Goal: Information Seeking & Learning: Learn about a topic

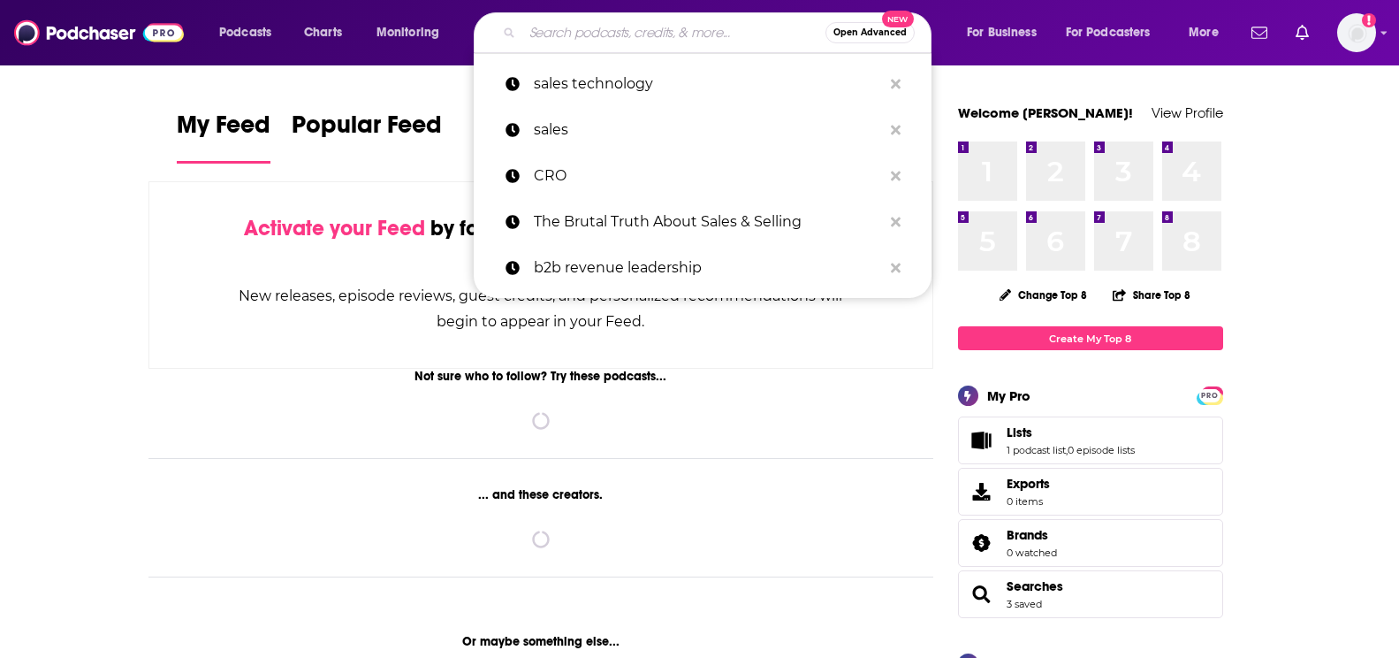
click at [534, 39] on input "Search podcasts, credits, & more..." at bounding box center [673, 33] width 303 height 28
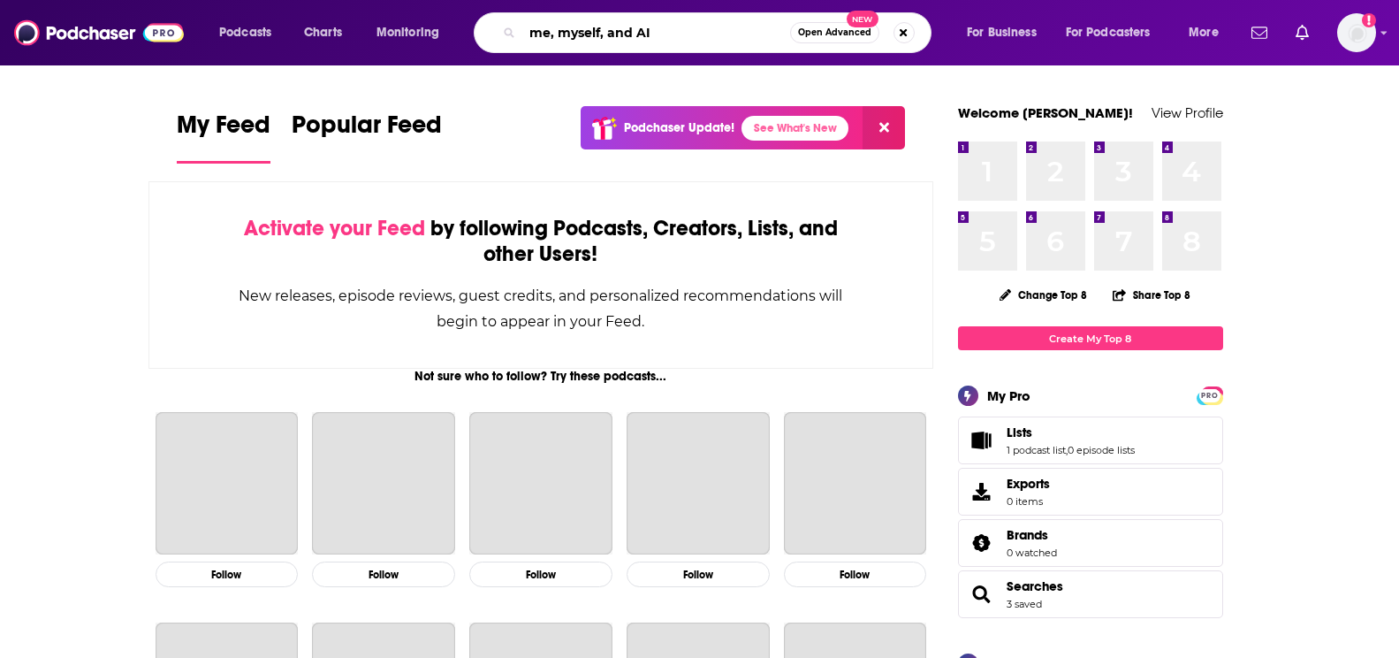
type input "me, myself, and AI"
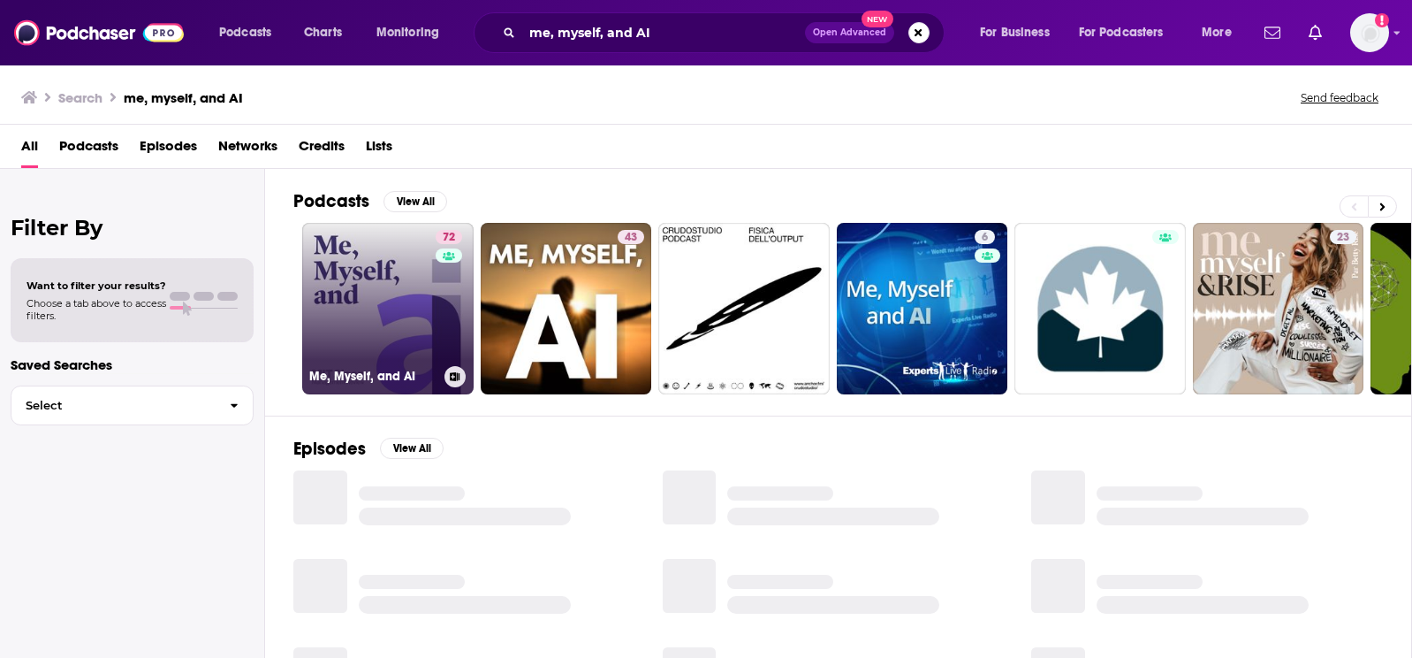
click at [403, 299] on link "72 Me, Myself, and AI" at bounding box center [387, 308] width 171 height 171
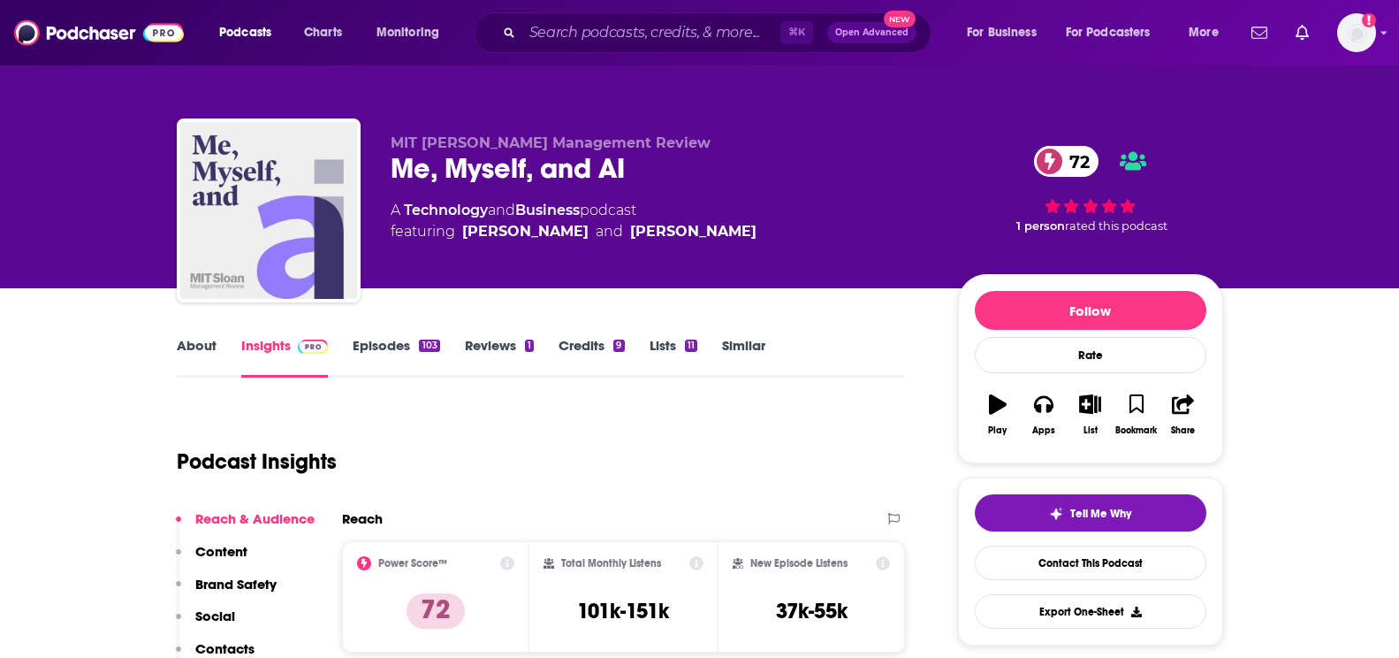
click at [590, 352] on link "Credits 9" at bounding box center [591, 357] width 65 height 41
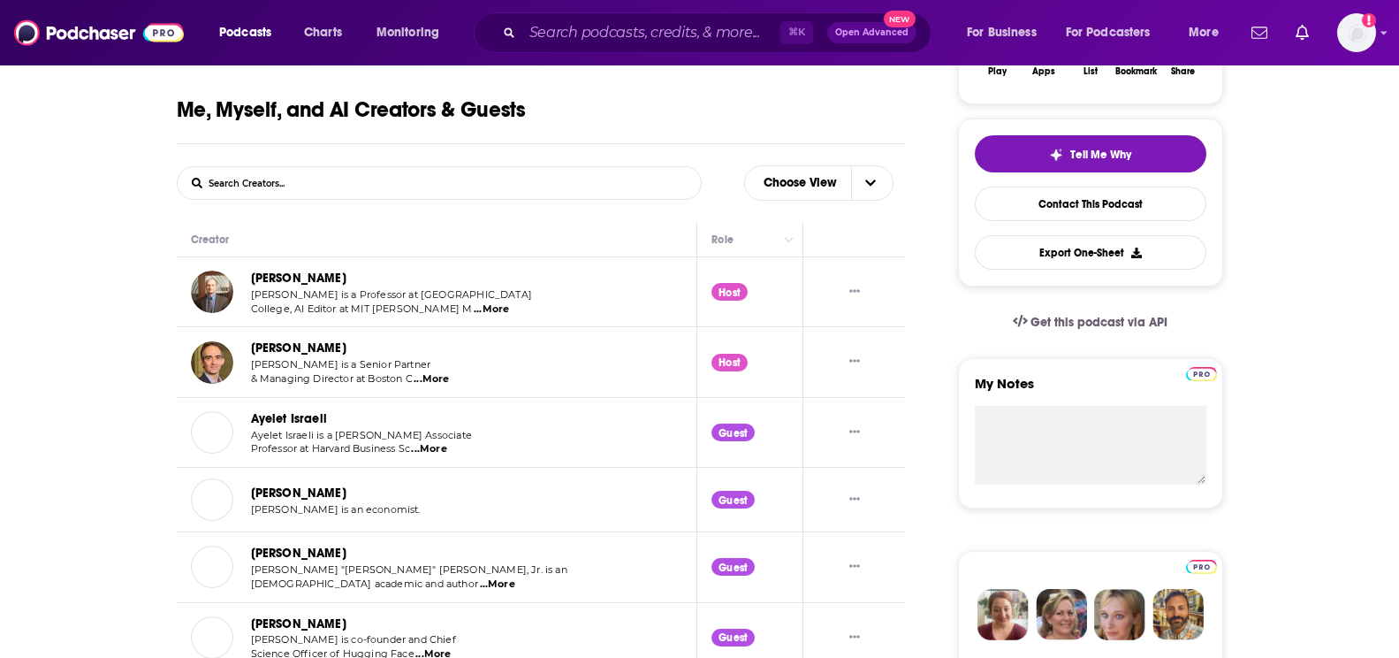
scroll to position [377, 0]
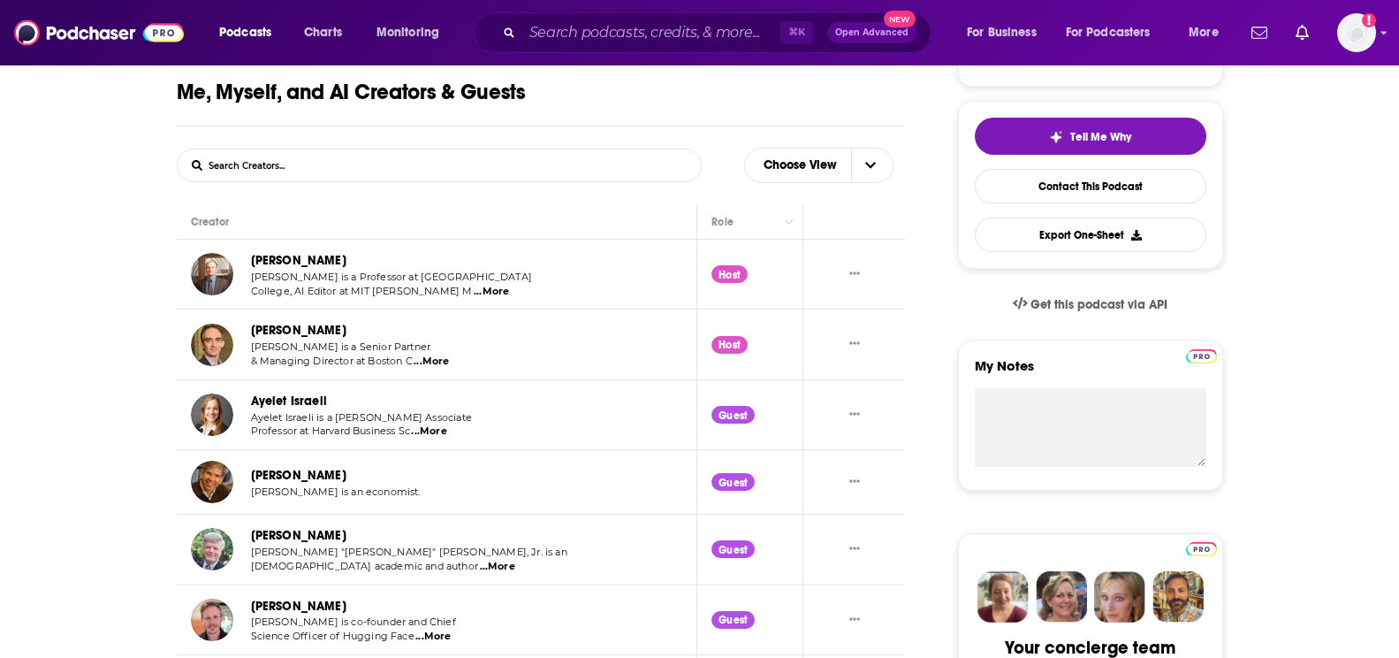
drag, startPoint x: 334, startPoint y: 267, endPoint x: 237, endPoint y: 267, distance: 97.2
click at [237, 267] on div "Sam Ransbotham Sam Ransbotham is a Professor at Boston College, AI Editor at MI…" at bounding box center [362, 274] width 342 height 48
copy div "[PERSON_NAME]"
drag, startPoint x: 243, startPoint y: 330, endPoint x: 404, endPoint y: 327, distance: 160.9
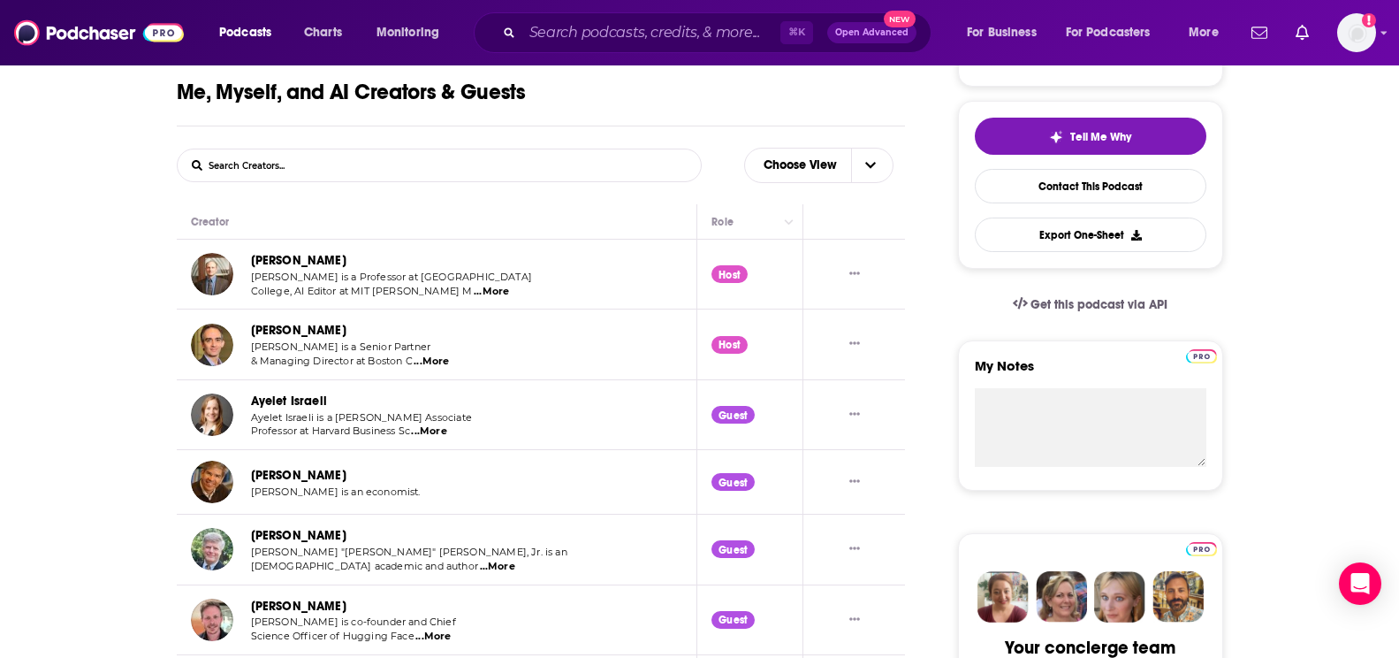
click at [404, 327] on div "Shervin Khodabandeh Shervin Khodabandeh is a Senior Partner & Managing Director…" at bounding box center [326, 344] width 270 height 48
copy link "[PERSON_NAME]"
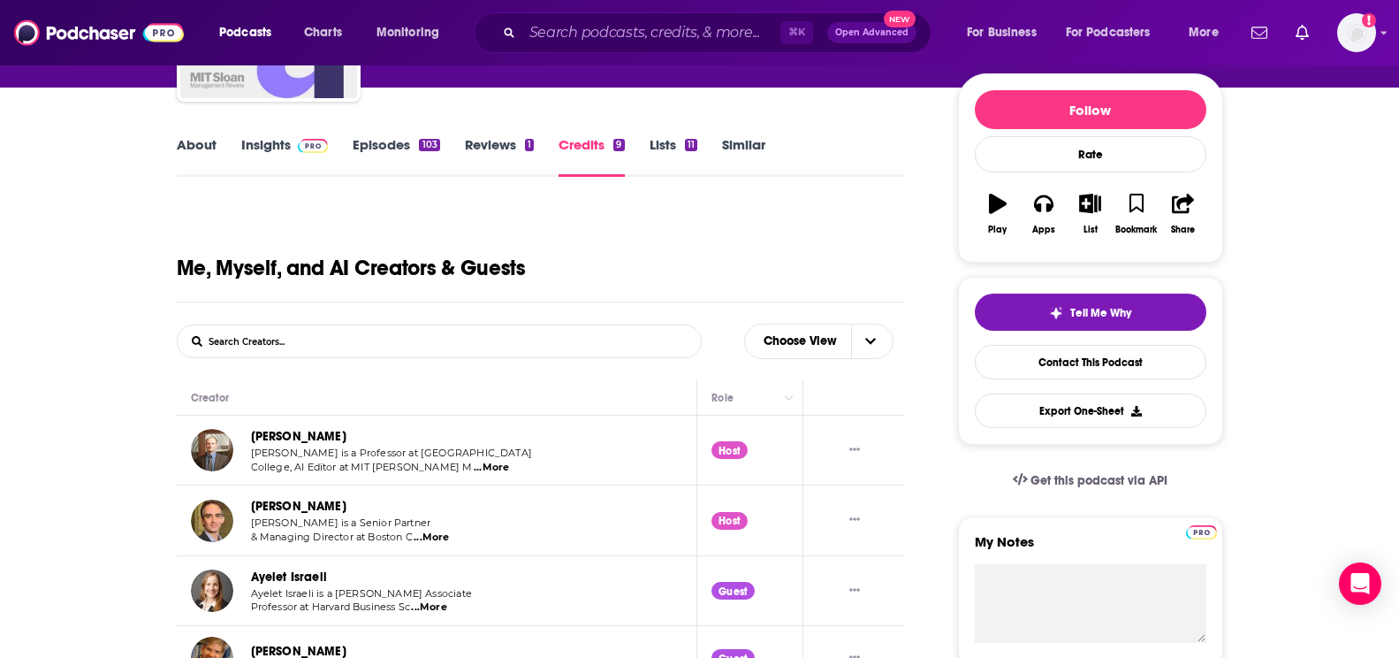
scroll to position [193, 0]
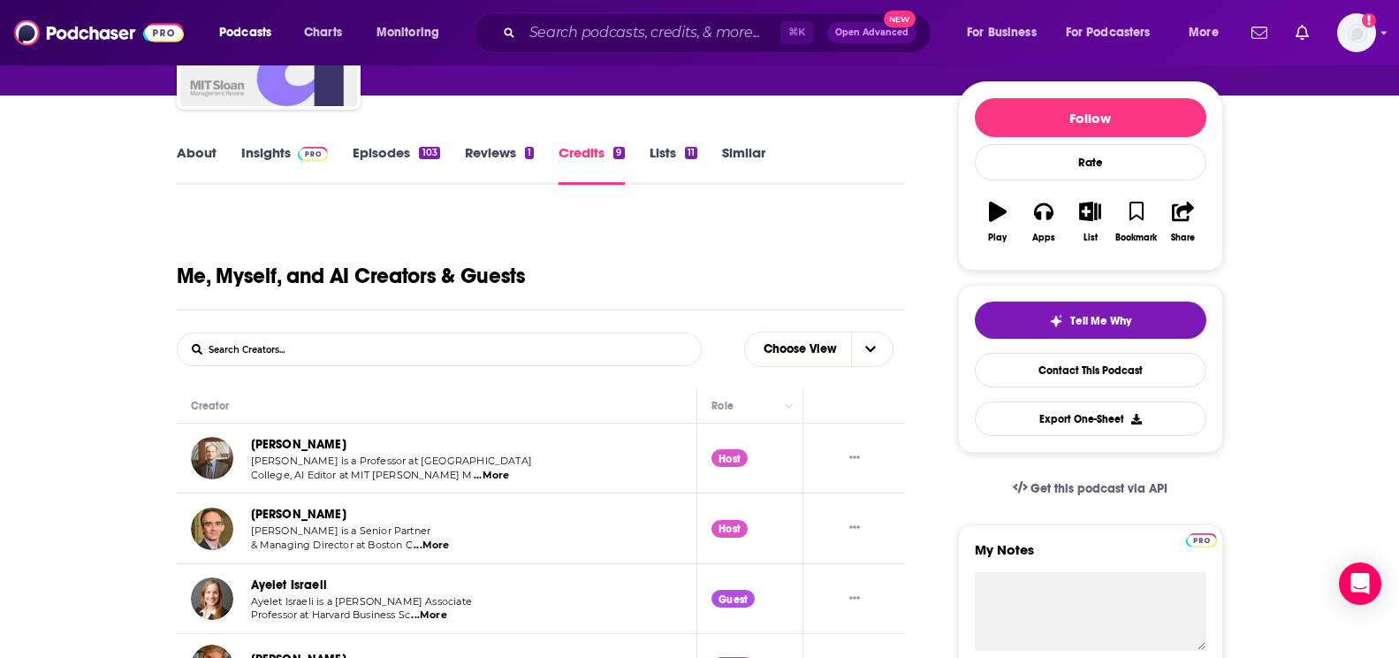
click at [266, 154] on link "Insights" at bounding box center [285, 164] width 88 height 41
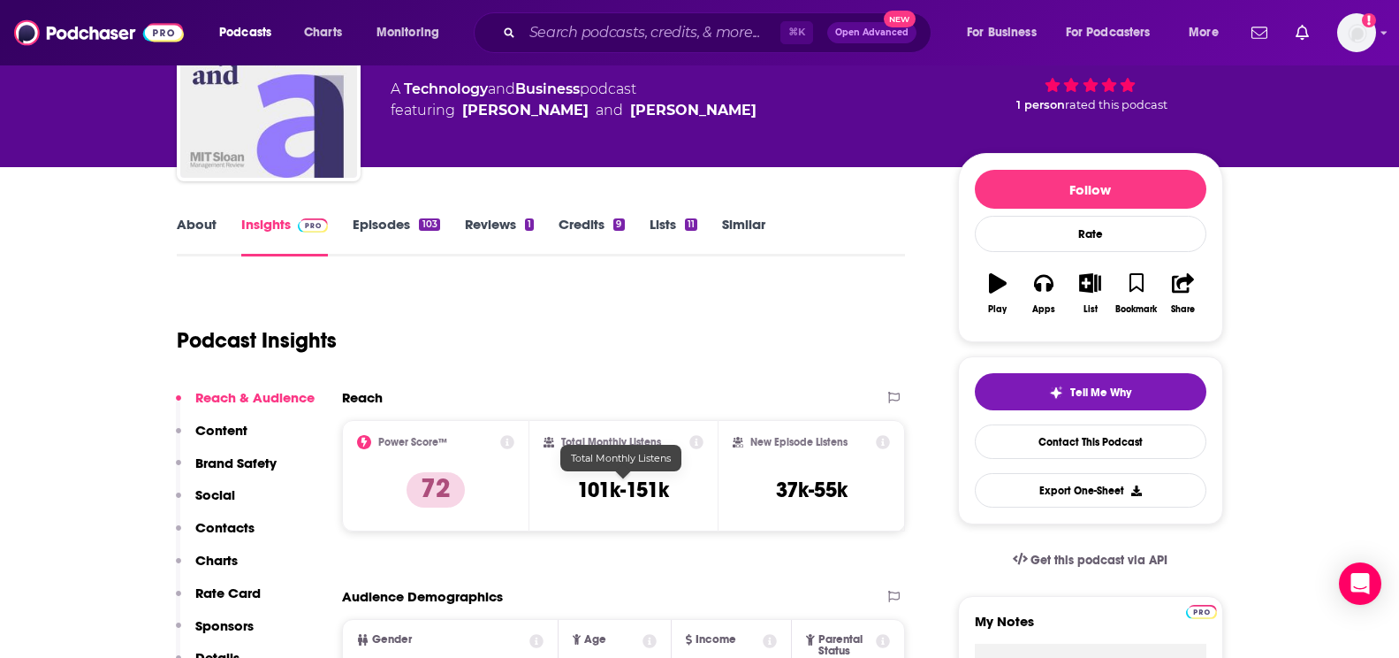
scroll to position [173, 0]
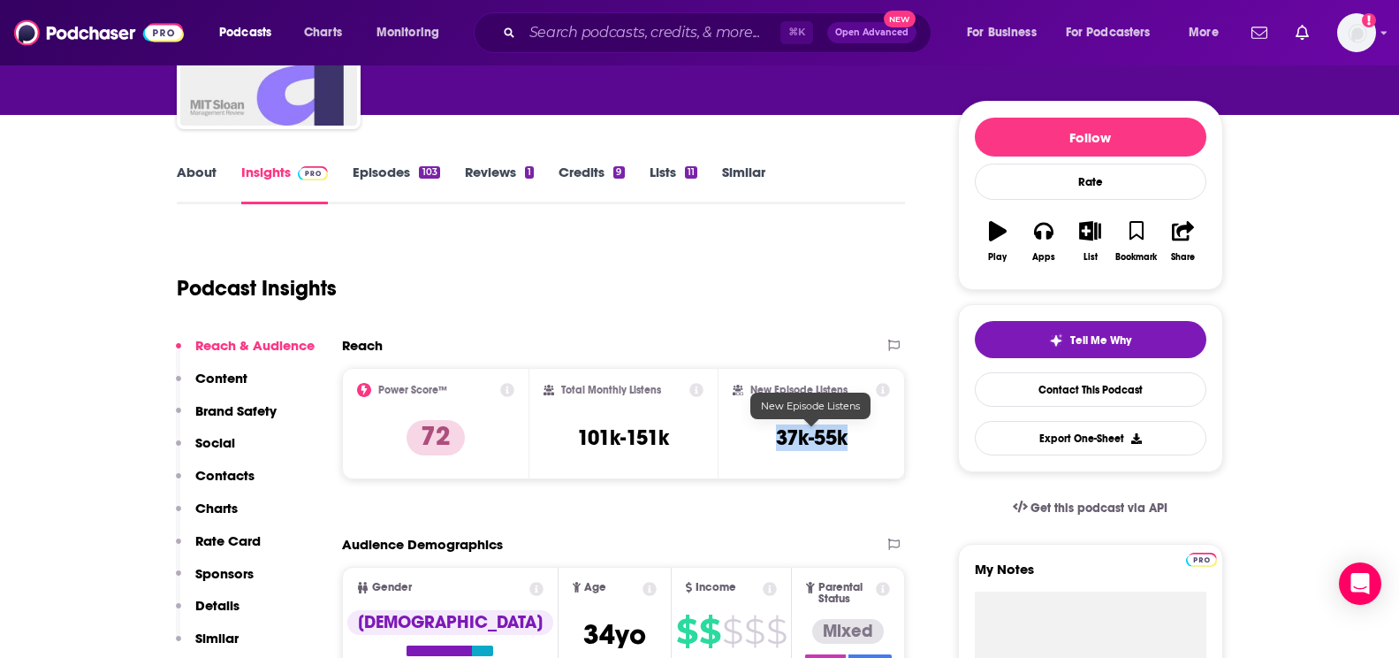
drag, startPoint x: 772, startPoint y: 437, endPoint x: 884, endPoint y: 438, distance: 112.3
click at [884, 438] on div "New Episode Listens 37k-55k" at bounding box center [812, 423] width 158 height 81
copy h3 "37k-55k"
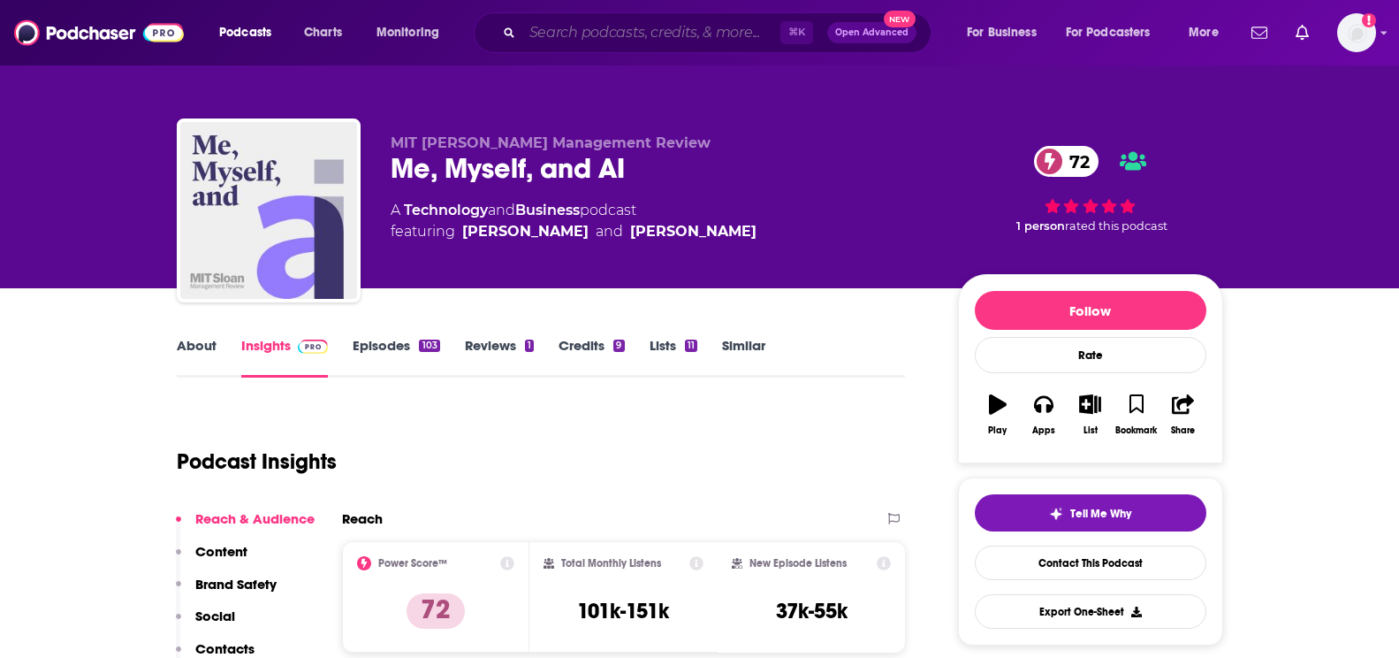
click at [575, 27] on input "Search podcasts, credits, & more..." at bounding box center [651, 33] width 258 height 28
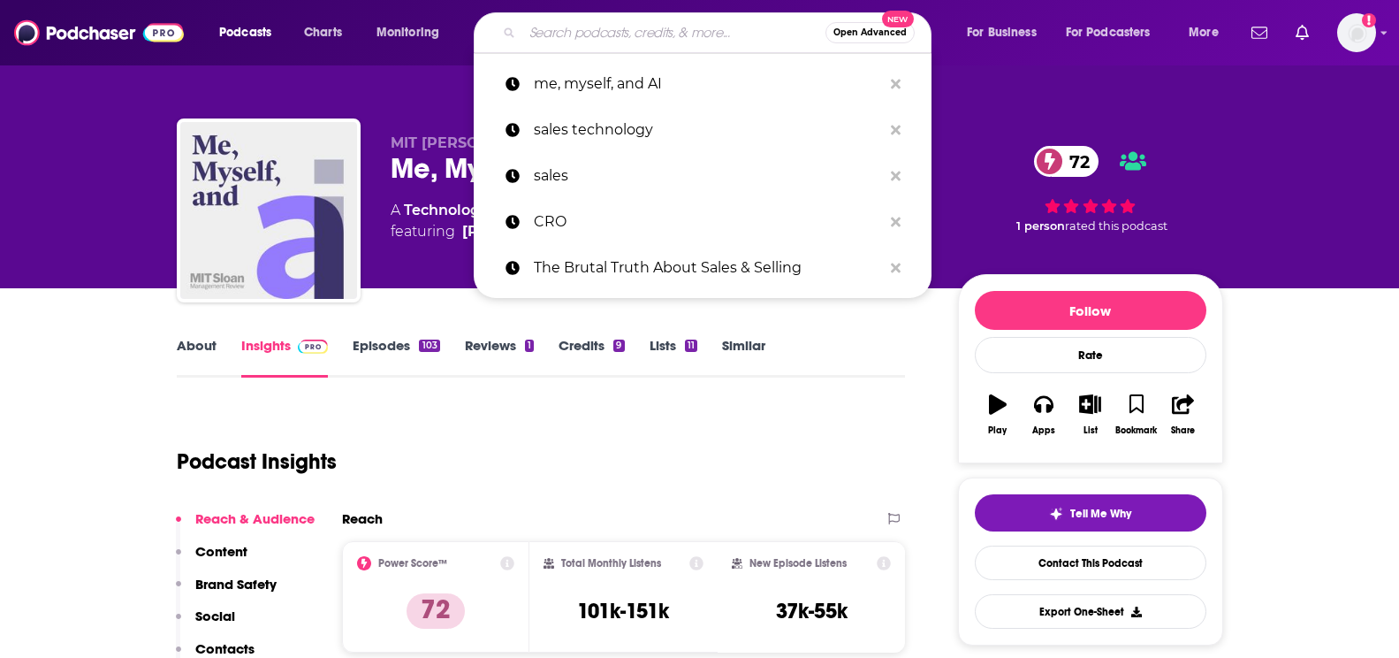
paste input "No Priors: AI, Machine Learning, Tech, & Startups"
type input "No Priors: AI, Machine Learning, Tech, & Startups"
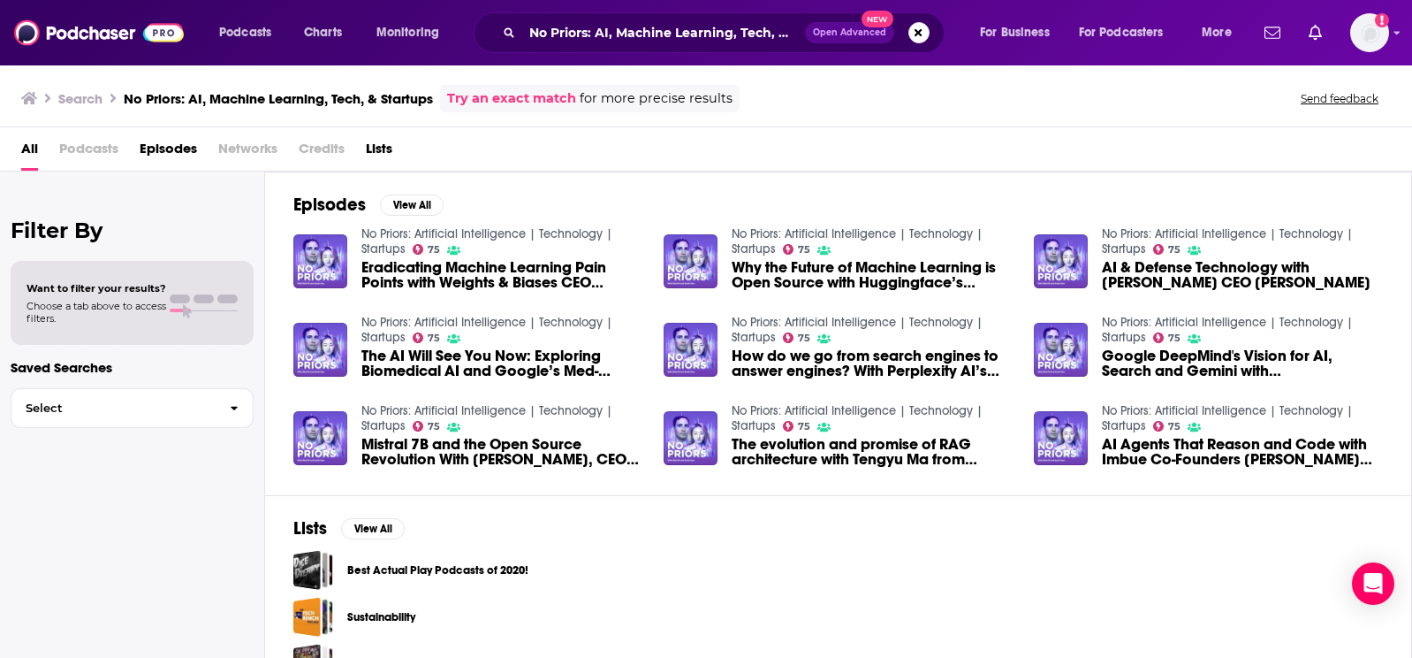
click at [392, 261] on span "Eradicating Machine Learning Pain Points with Weights & Biases CEO [PERSON_NAME]" at bounding box center [502, 275] width 281 height 30
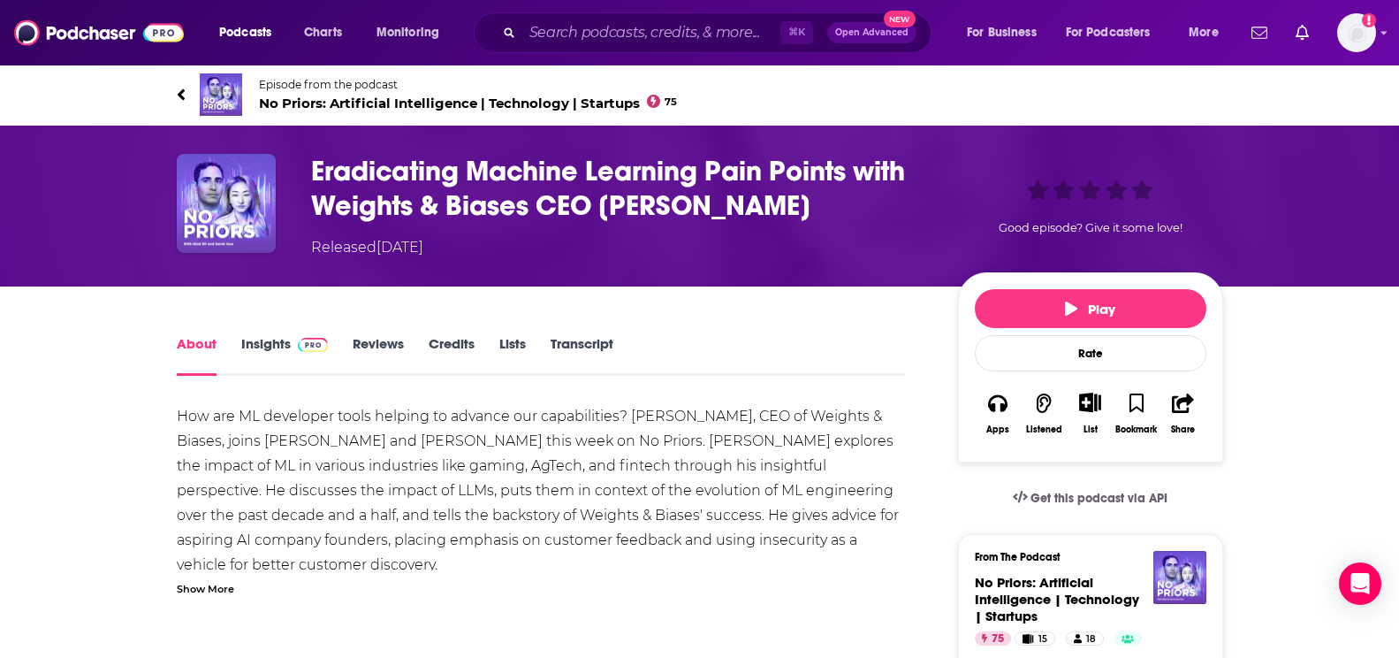
click at [300, 100] on span "No Priors: Artificial Intelligence | Technology | Startups 75" at bounding box center [468, 103] width 419 height 17
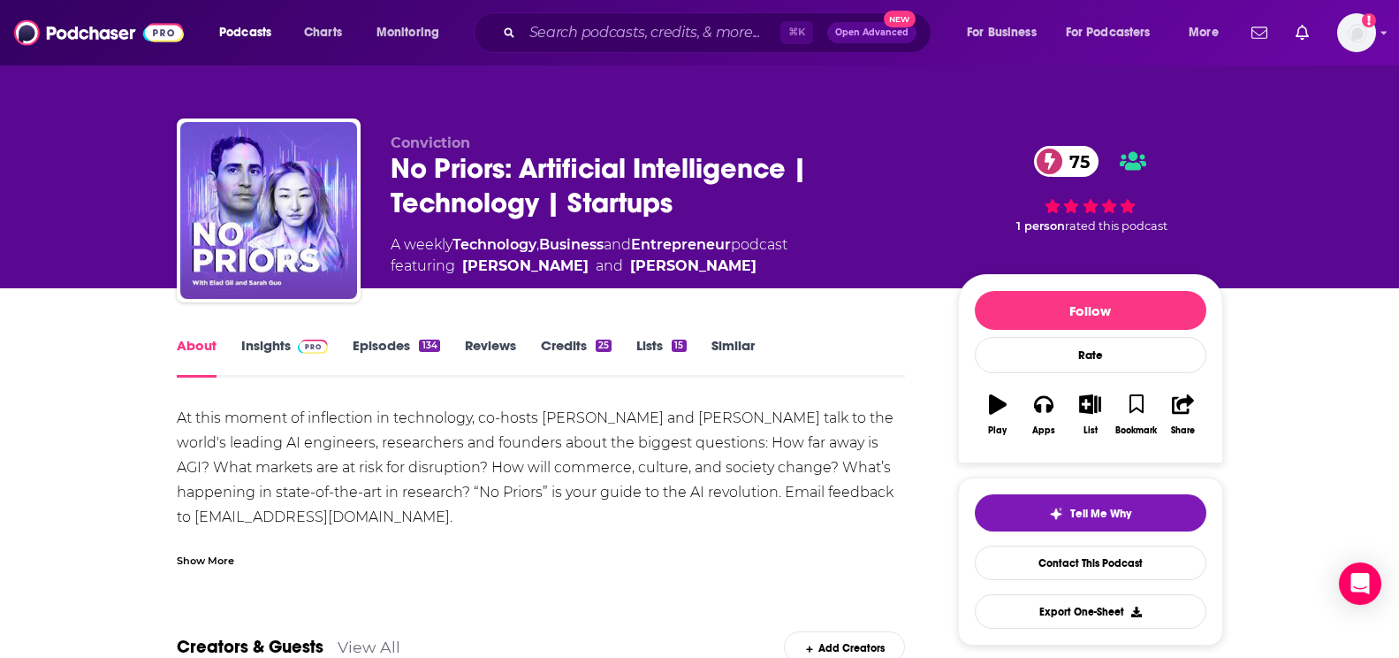
click at [578, 339] on link "Credits 25" at bounding box center [576, 357] width 71 height 41
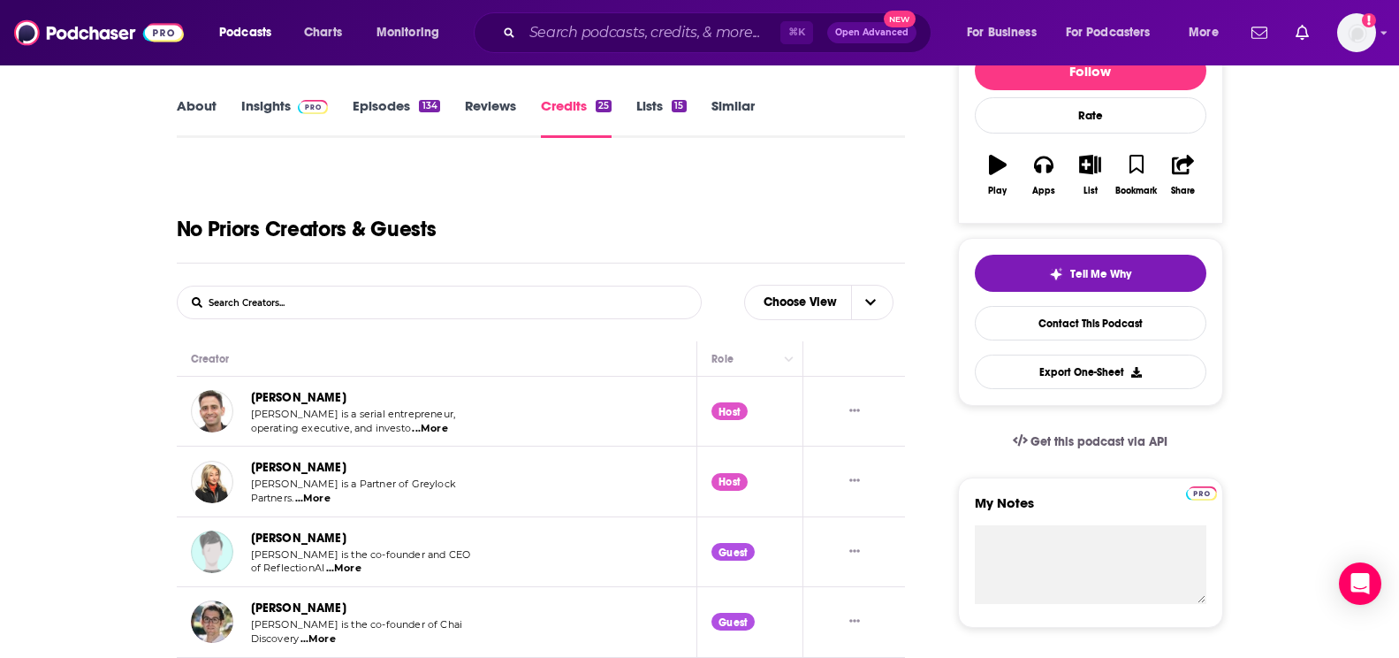
scroll to position [389, 0]
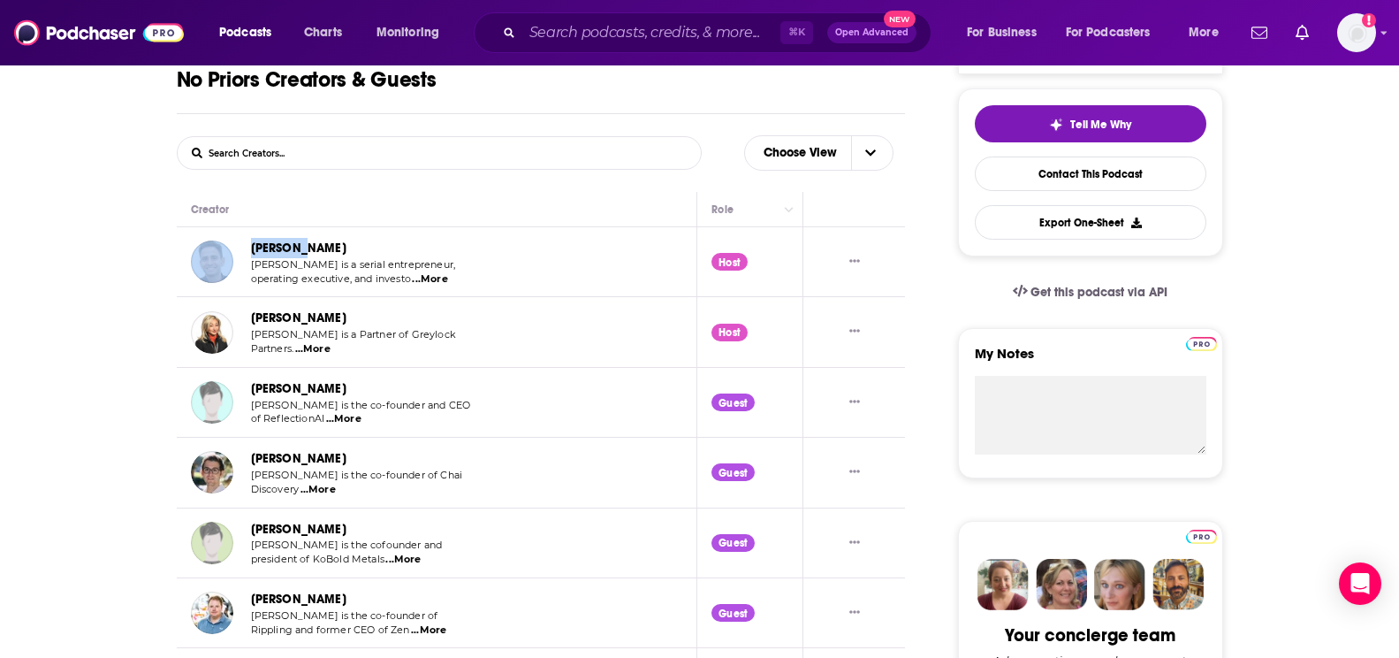
drag, startPoint x: 303, startPoint y: 250, endPoint x: 225, endPoint y: 251, distance: 78.7
click at [225, 251] on div "[PERSON_NAME] [PERSON_NAME] is a serial entrepreneur, operating executive, and …" at bounding box center [326, 262] width 270 height 48
copy div "[PERSON_NAME]"
drag, startPoint x: 269, startPoint y: 315, endPoint x: 313, endPoint y: 314, distance: 44.2
click at [313, 314] on div "[PERSON_NAME] [PERSON_NAME] is a Partner of Greylock Partners. ...More" at bounding box center [326, 332] width 270 height 48
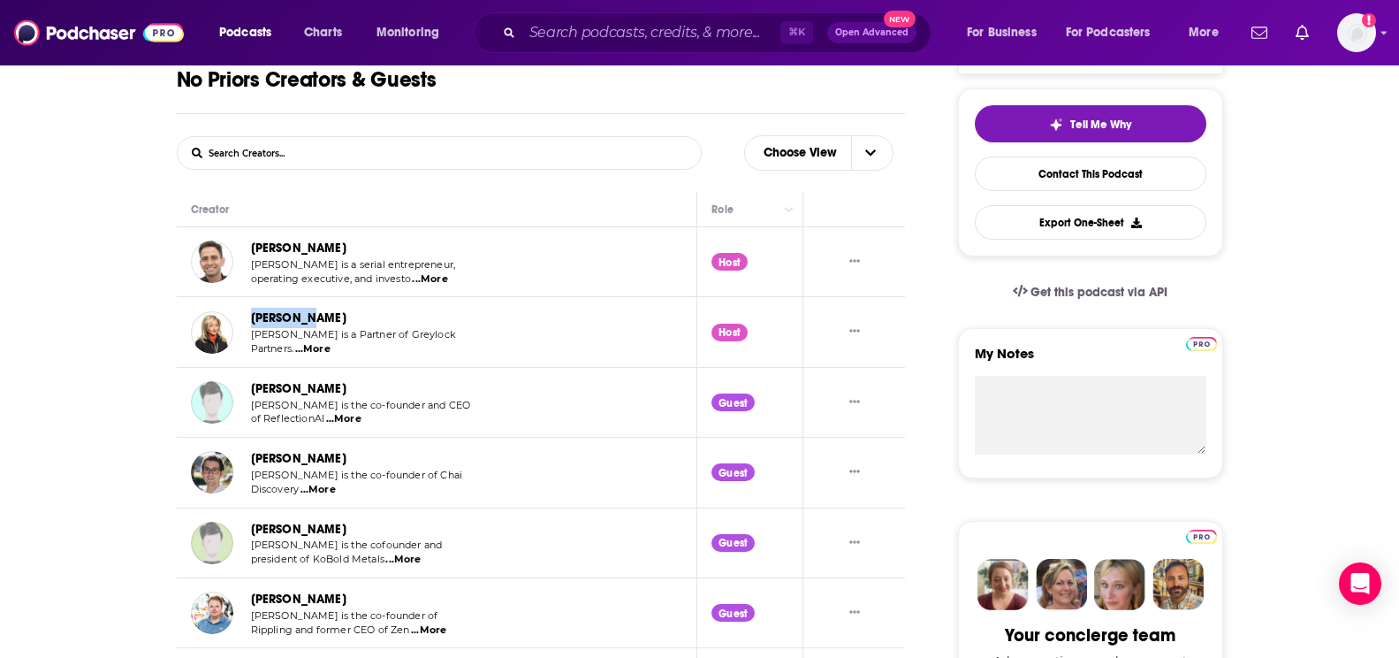
copy link "[PERSON_NAME]"
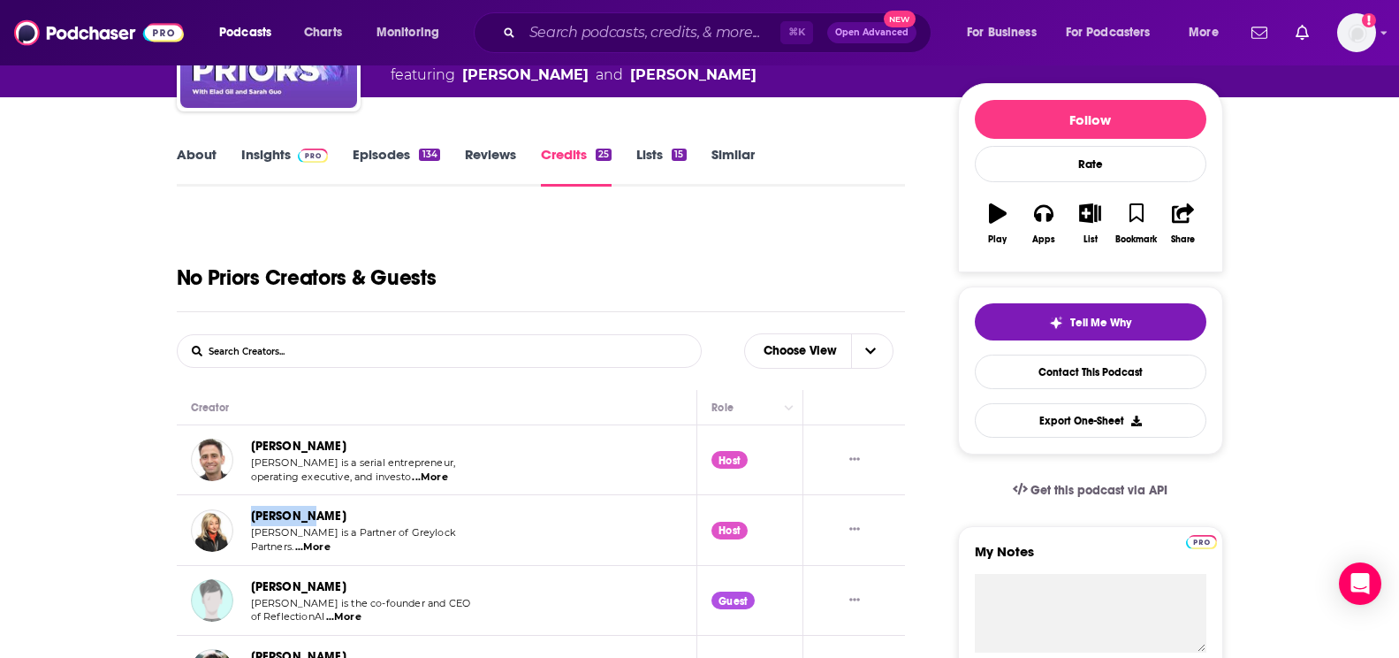
scroll to position [0, 0]
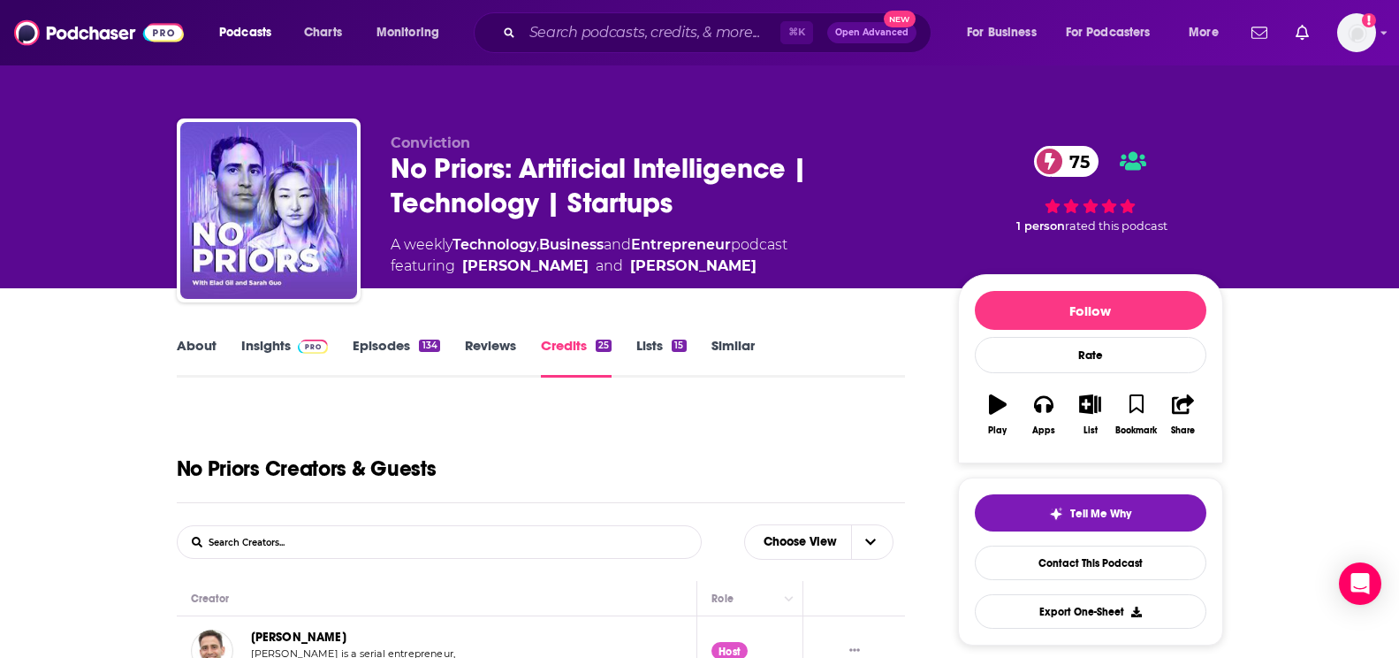
click at [264, 360] on link "Insights" at bounding box center [285, 357] width 88 height 41
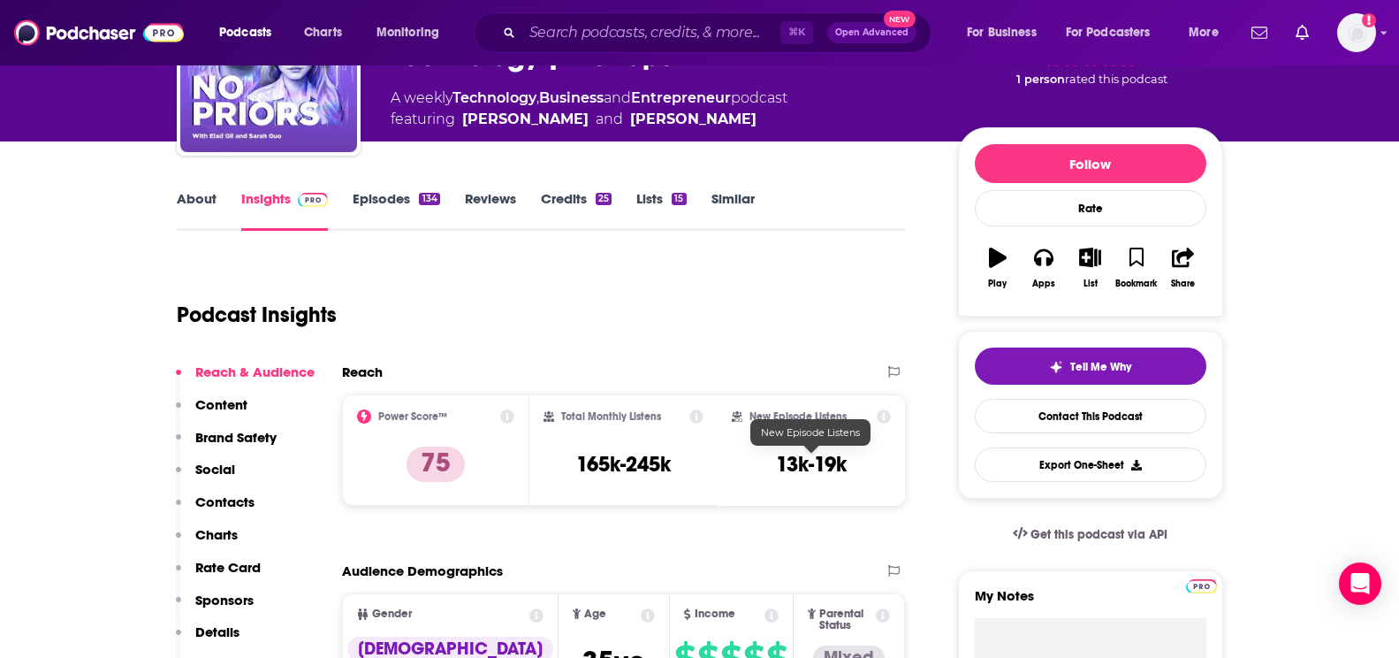
scroll to position [153, 0]
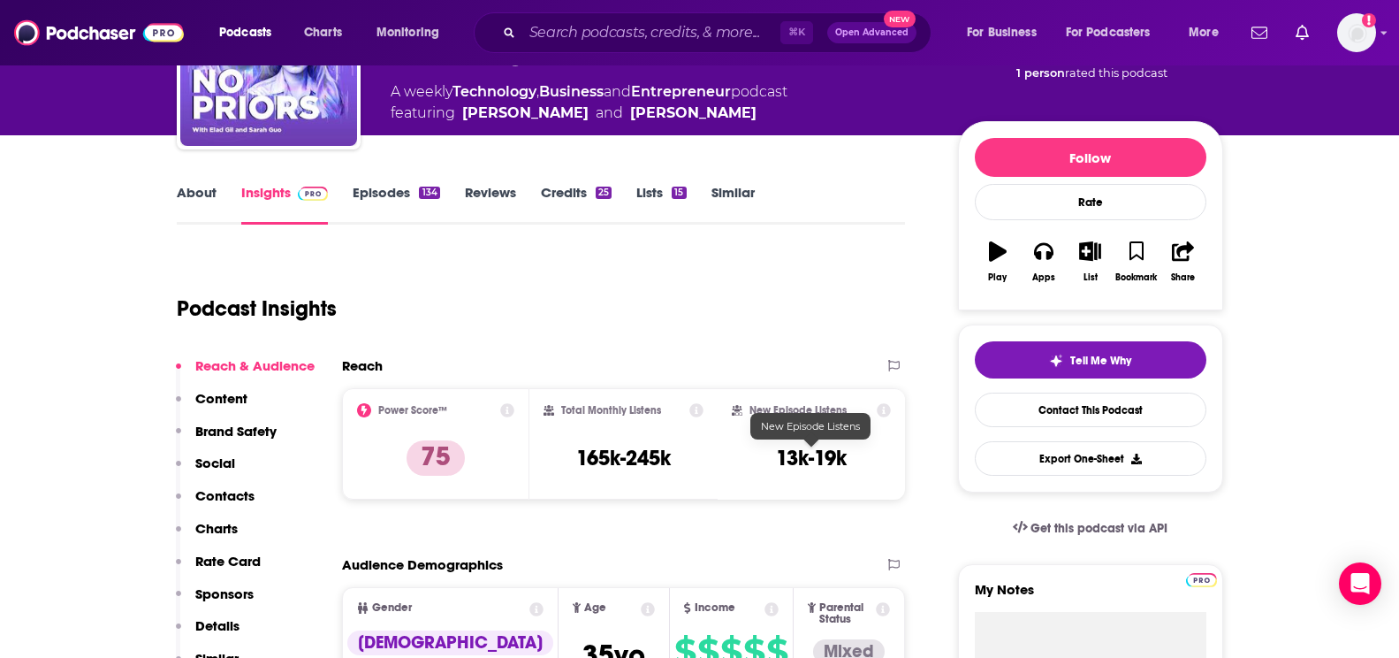
click at [796, 457] on h3 "13k-19k" at bounding box center [811, 458] width 71 height 27
copy div "13k-19k Export One-Sheet"
